Goal: Check status: Check status

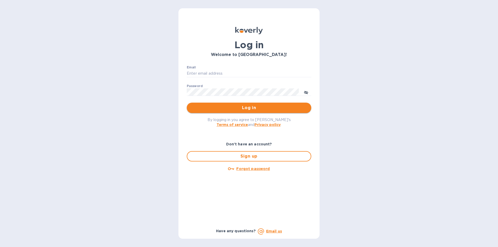
type input "Josh@classictouchdecor.com"
click at [298, 108] on span "Log in" at bounding box center [249, 108] width 116 height 6
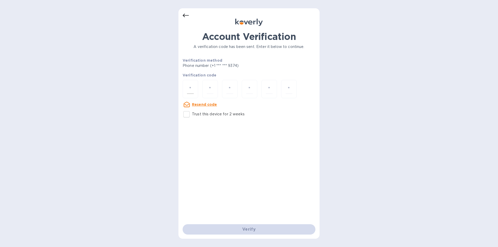
click at [193, 89] on input "number" at bounding box center [190, 89] width 7 height 10
type input "2"
type input "8"
type input "5"
type input "2"
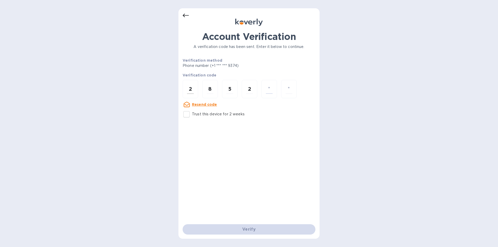
type input "6"
type input "3"
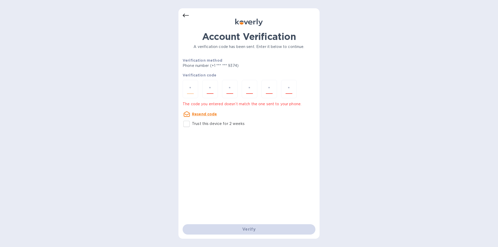
click at [194, 89] on div at bounding box center [191, 89] width 16 height 18
type input "2"
type input "3"
type input "8"
type input "5"
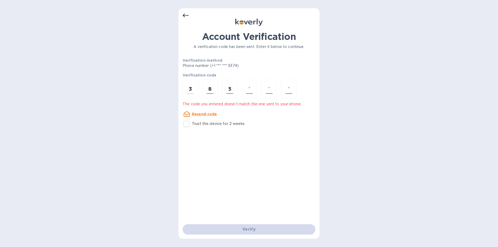
type input "2"
type input "6"
type input "3"
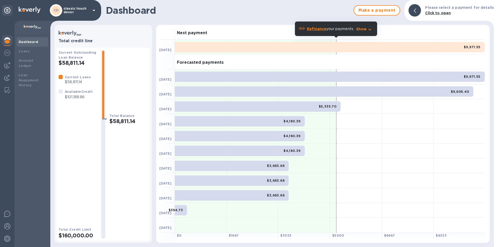
click at [79, 10] on p "classic touch decor" at bounding box center [77, 10] width 26 height 7
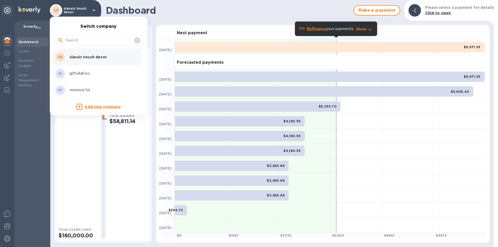
click at [84, 88] on p "vivience fol" at bounding box center [102, 89] width 65 height 5
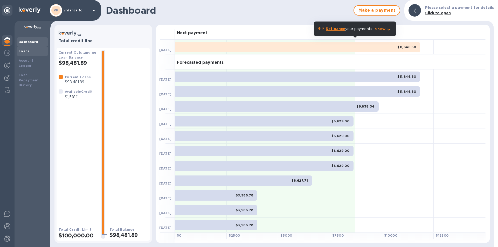
click at [32, 52] on div "Loans" at bounding box center [33, 51] width 28 height 5
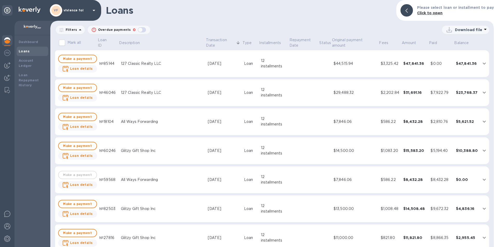
click at [167, 66] on td "127 Classic Realty LLC" at bounding box center [162, 63] width 87 height 27
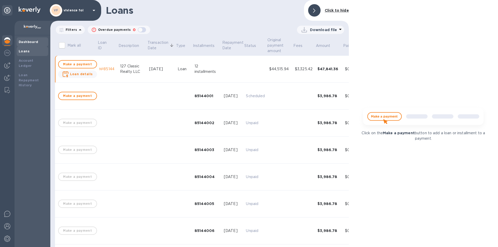
click at [29, 42] on b "Dashboard" at bounding box center [29, 42] width 20 height 4
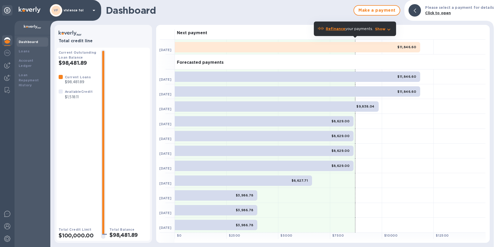
click at [81, 12] on p "vivience fol" at bounding box center [77, 11] width 26 height 4
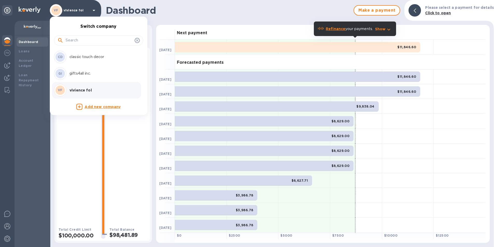
click at [83, 58] on p "classic touch decor" at bounding box center [102, 56] width 65 height 5
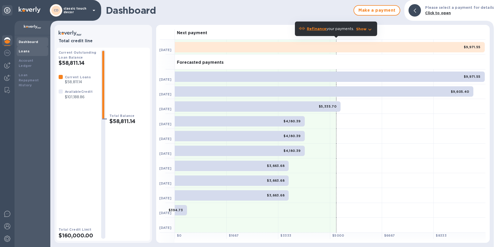
click at [45, 53] on div "Loans" at bounding box center [33, 51] width 28 height 5
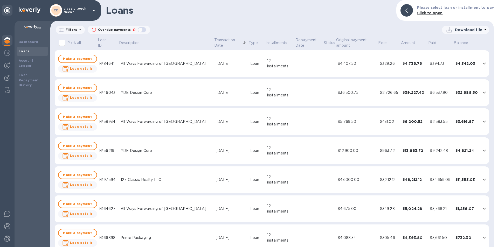
click at [71, 12] on p "classic touch decor" at bounding box center [77, 10] width 26 height 7
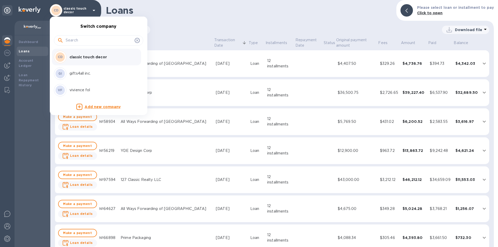
click at [81, 89] on p "vivience fol" at bounding box center [102, 89] width 65 height 5
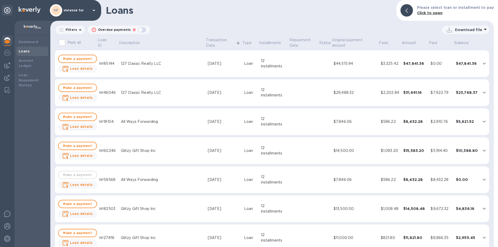
click at [242, 70] on td "Loan" at bounding box center [250, 63] width 17 height 27
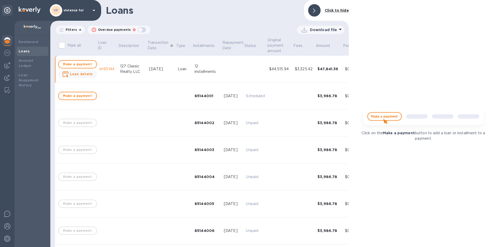
click at [26, 9] on img at bounding box center [30, 10] width 22 height 6
